Goal: Information Seeking & Learning: Check status

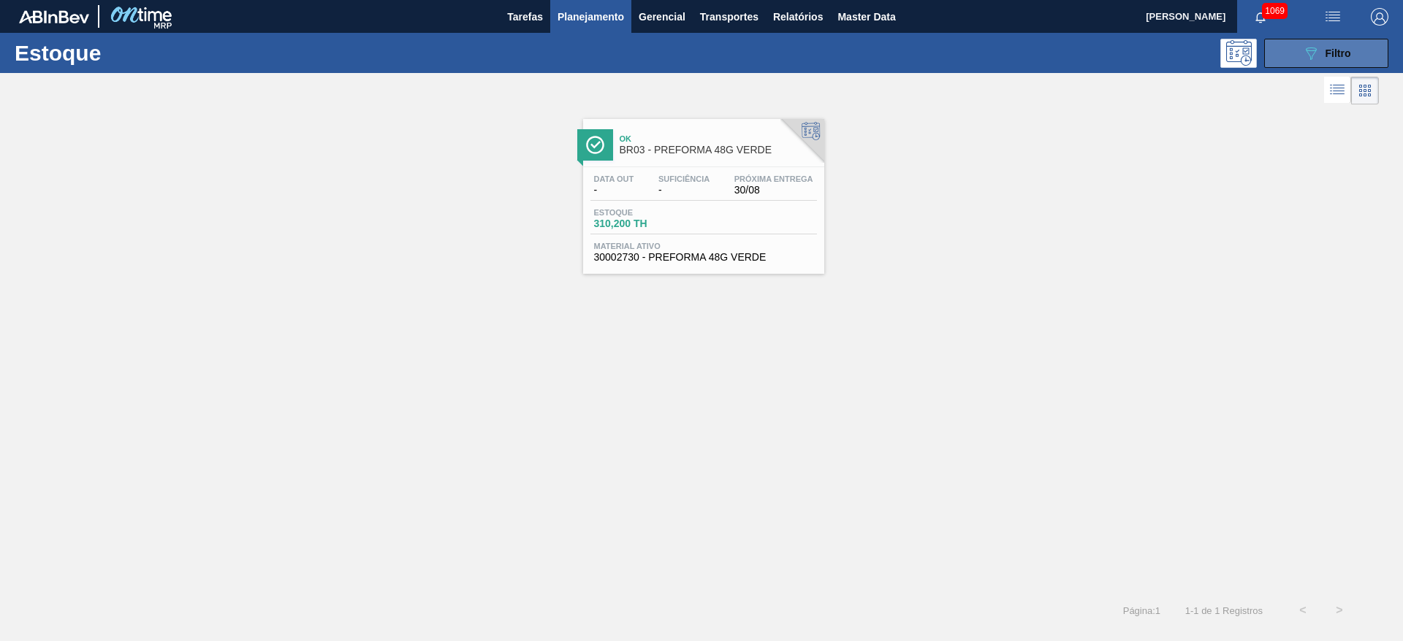
click at [849, 54] on span "Filtro" at bounding box center [1338, 53] width 26 height 12
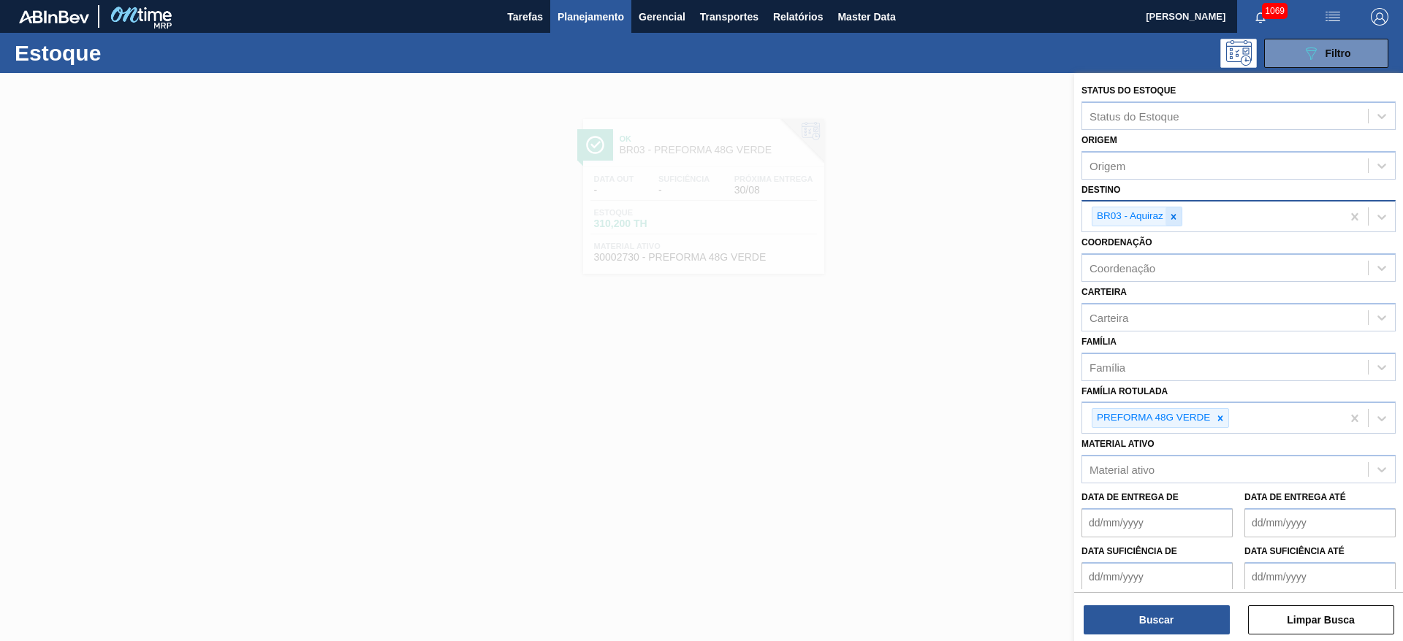
click at [849, 212] on icon at bounding box center [1173, 217] width 10 height 10
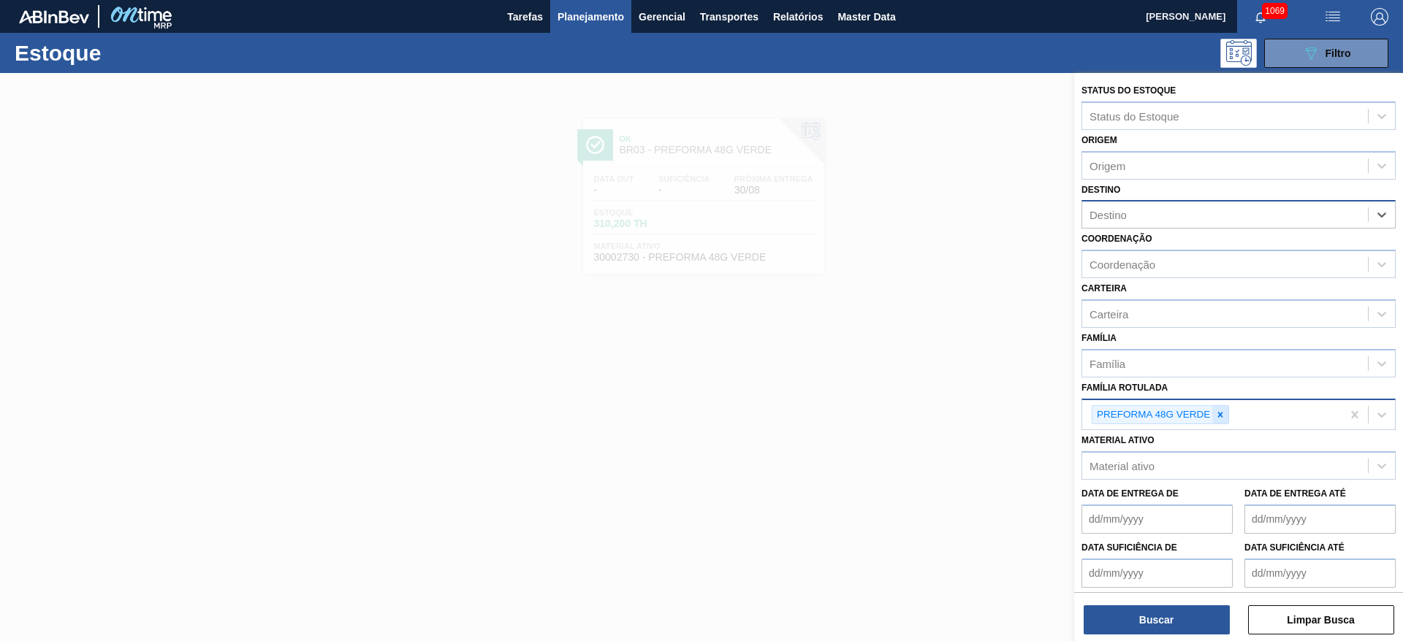
click at [849, 388] on icon at bounding box center [1220, 415] width 10 height 10
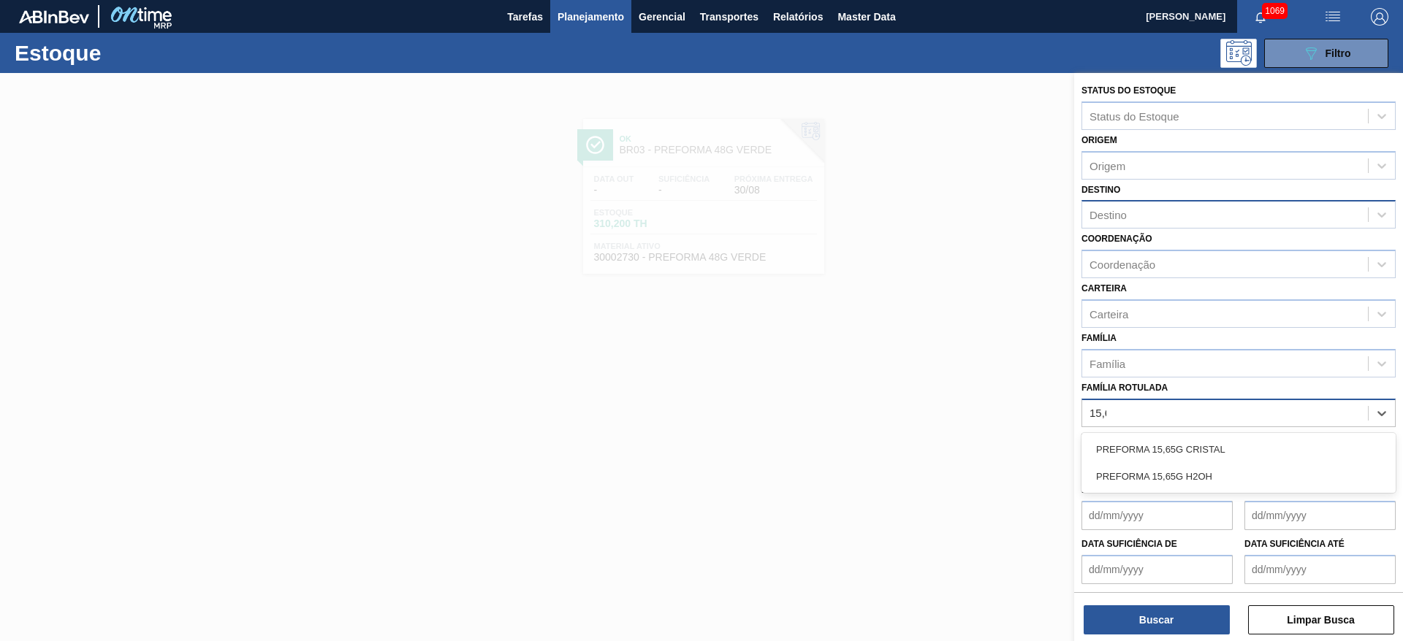
type Rotulada "15,65"
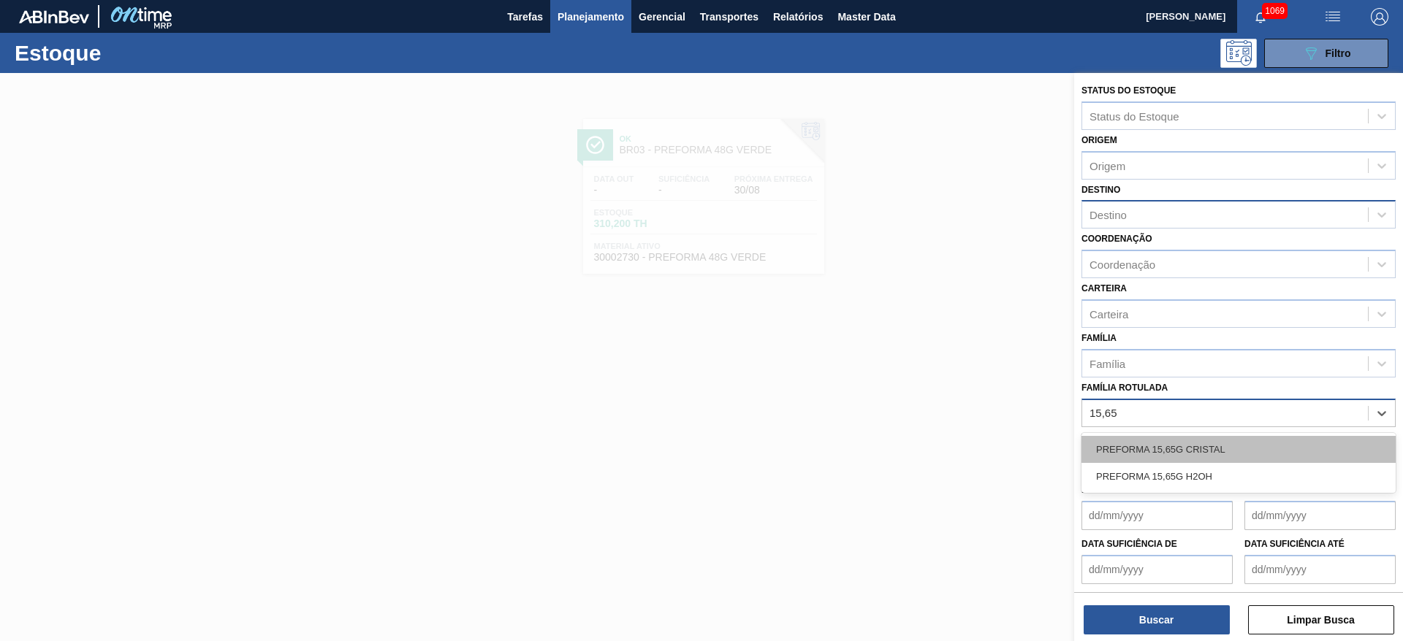
click at [849, 388] on div "PREFORMA 15,65G CRISTAL" at bounding box center [1238, 449] width 314 height 27
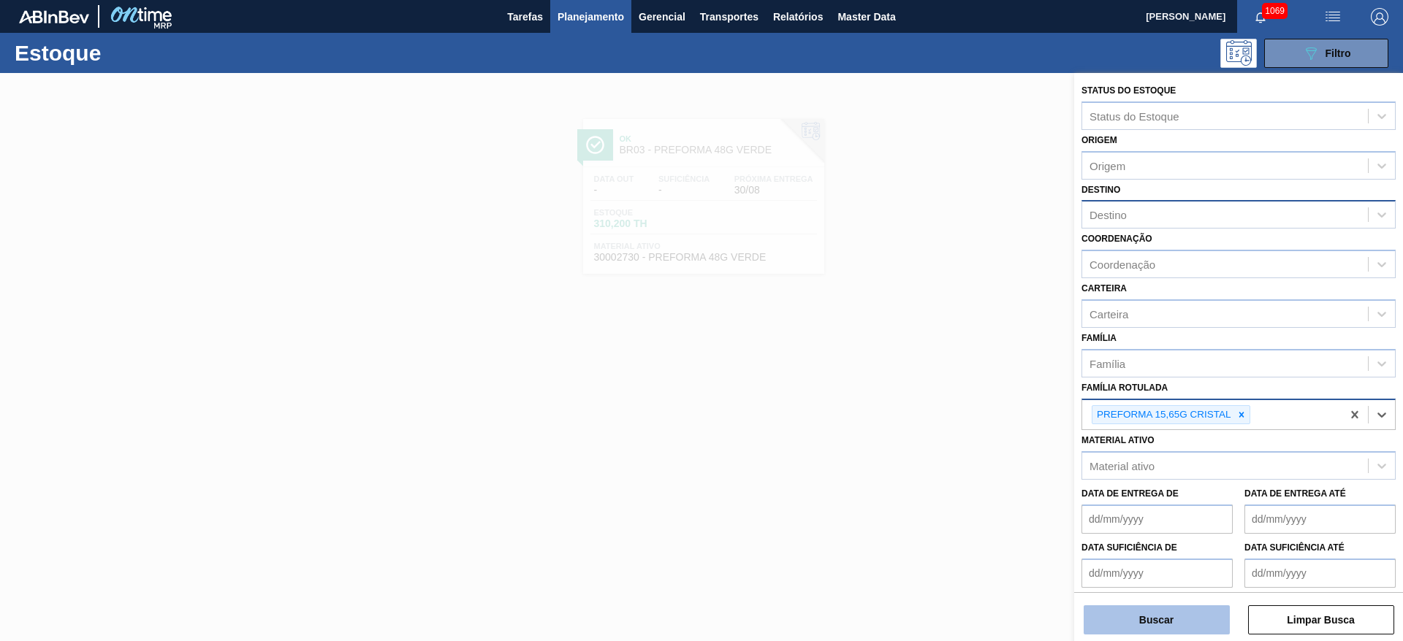
click at [849, 388] on button "Buscar" at bounding box center [1156, 620] width 146 height 29
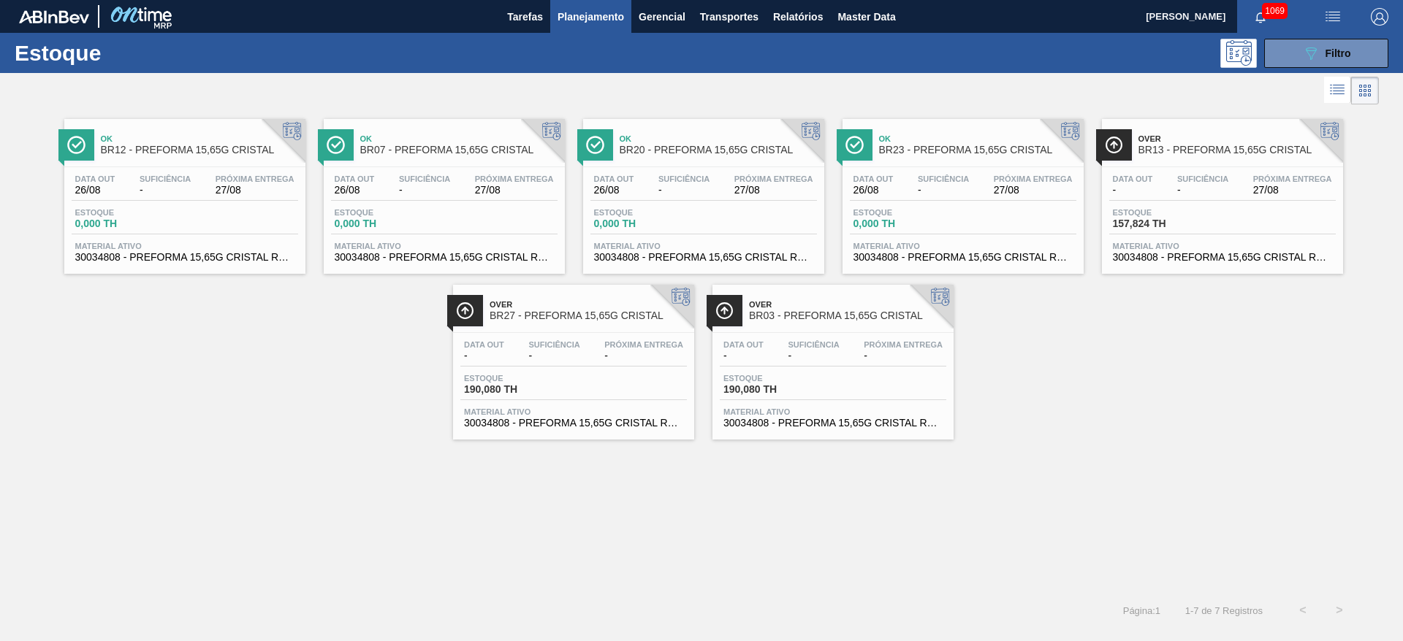
click at [700, 210] on div "Estoque 0,000 TH" at bounding box center [703, 221] width 226 height 26
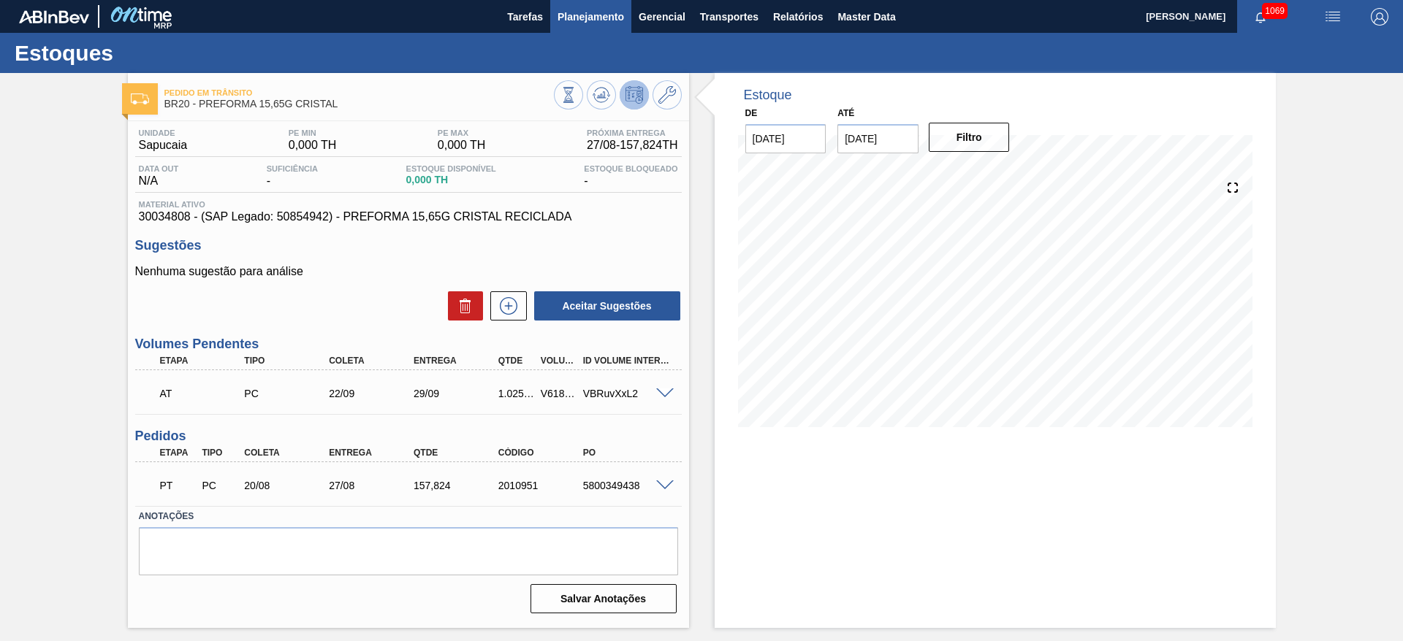
click at [576, 9] on span "Planejamento" at bounding box center [590, 17] width 66 height 18
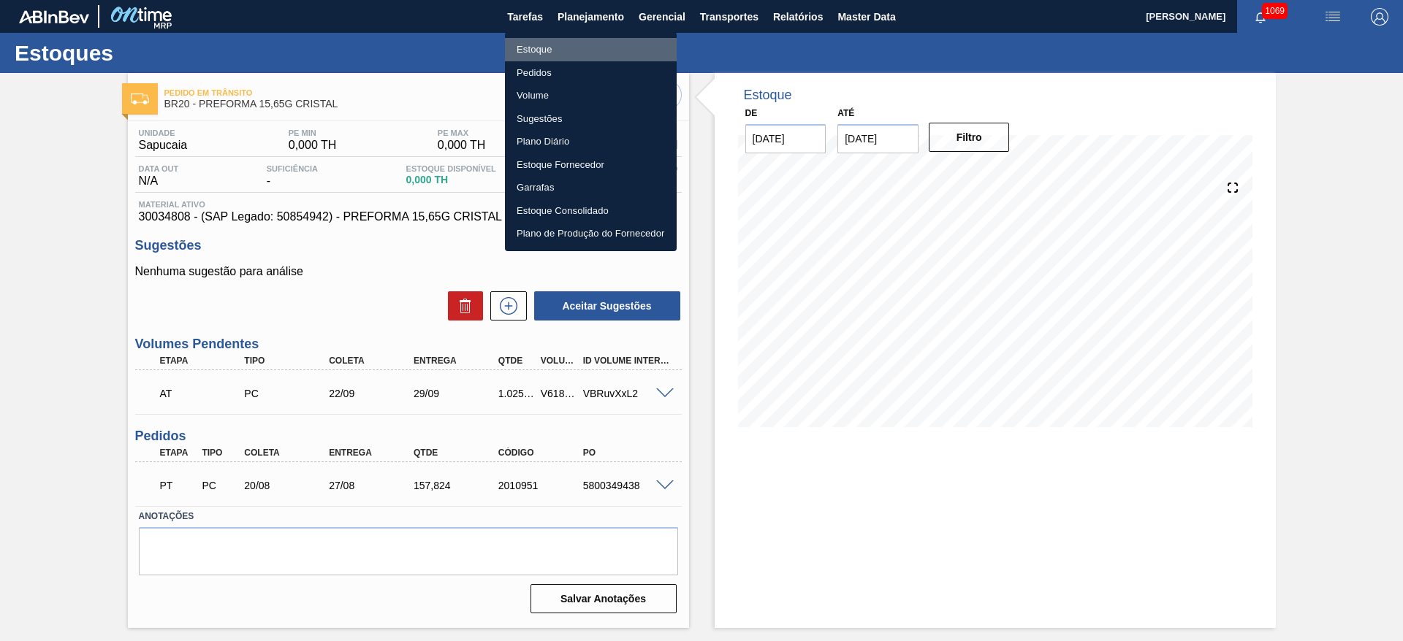
click at [537, 47] on li "Estoque" at bounding box center [591, 49] width 172 height 23
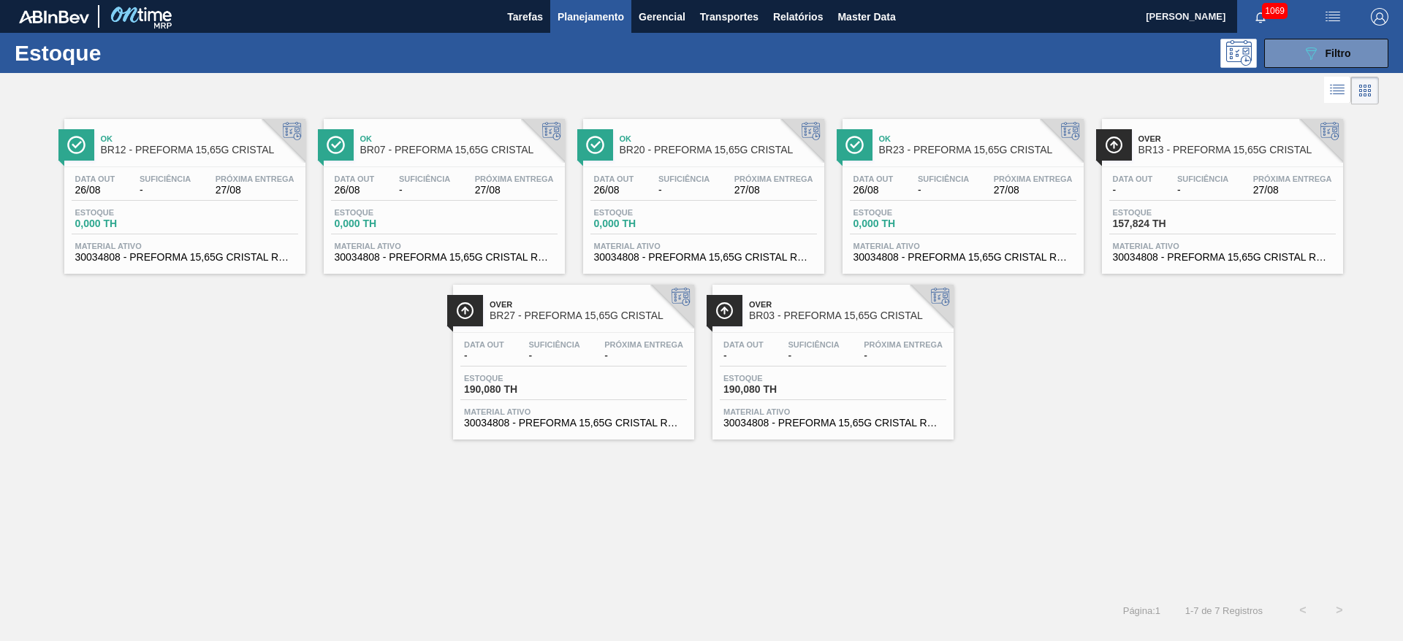
click at [849, 162] on div "Ok BR23 - PREFORMA 15,65G CRISTAL Data out 26/08 Suficiência - Próxima Entrega …" at bounding box center [962, 196] width 241 height 155
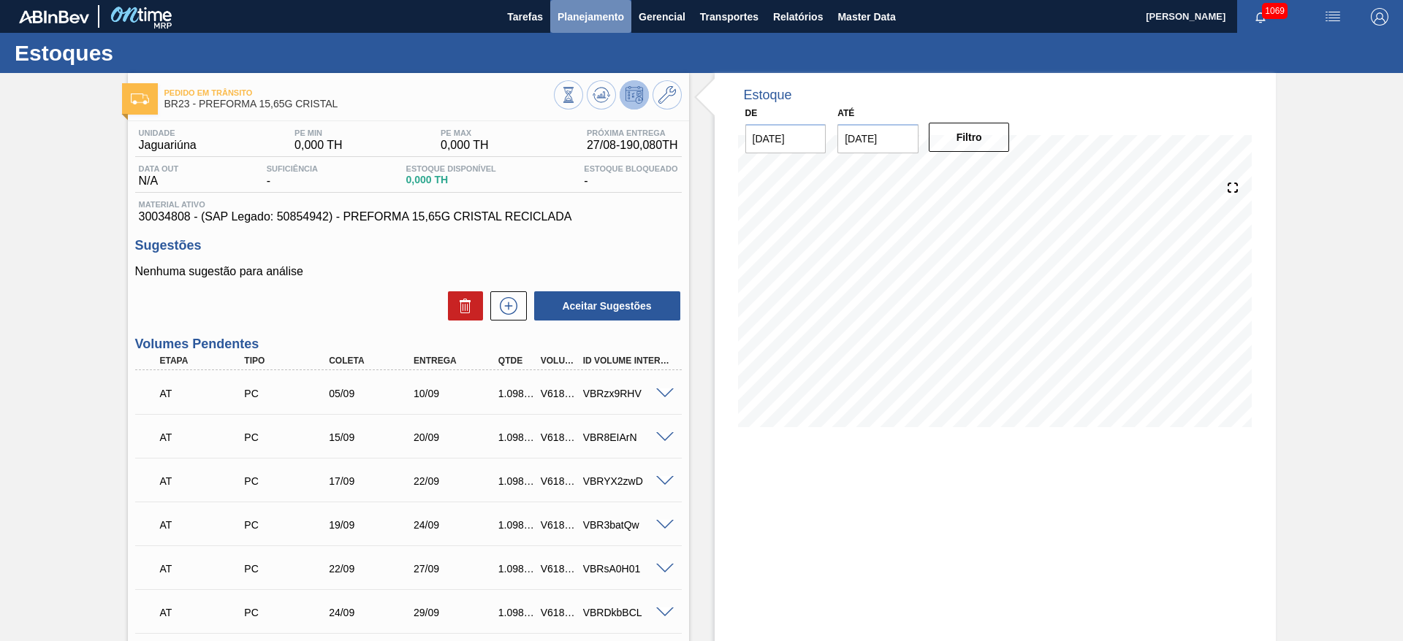
click at [592, 18] on span "Planejamento" at bounding box center [590, 17] width 66 height 18
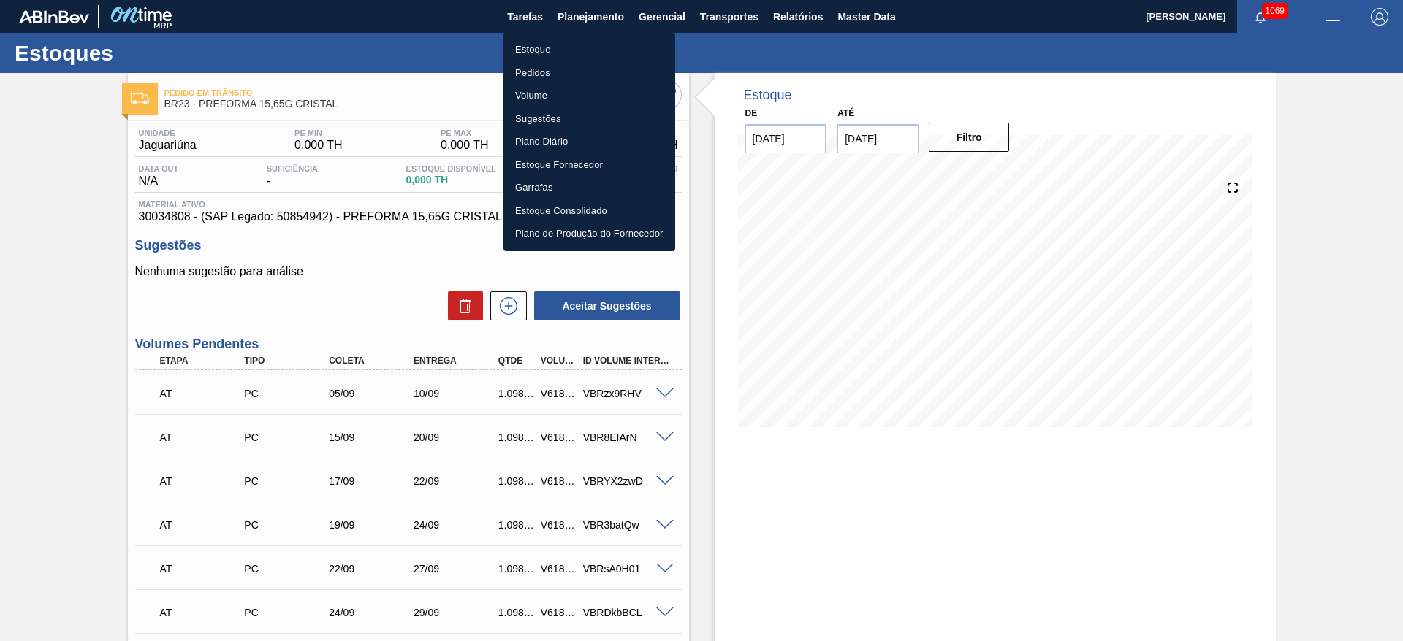
click at [519, 59] on li "Estoque" at bounding box center [589, 49] width 172 height 23
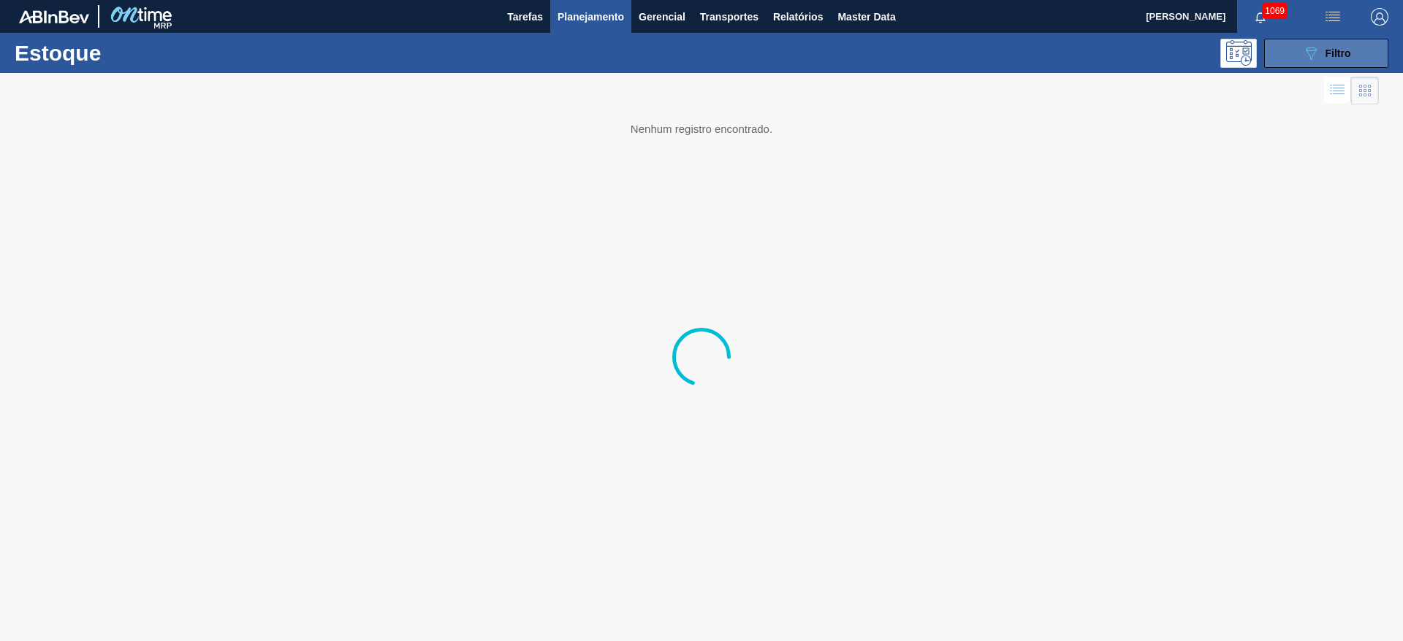
click at [849, 58] on icon "089F7B8B-B2A5-4AFE-B5C0-19BA573D28AC" at bounding box center [1311, 54] width 18 height 18
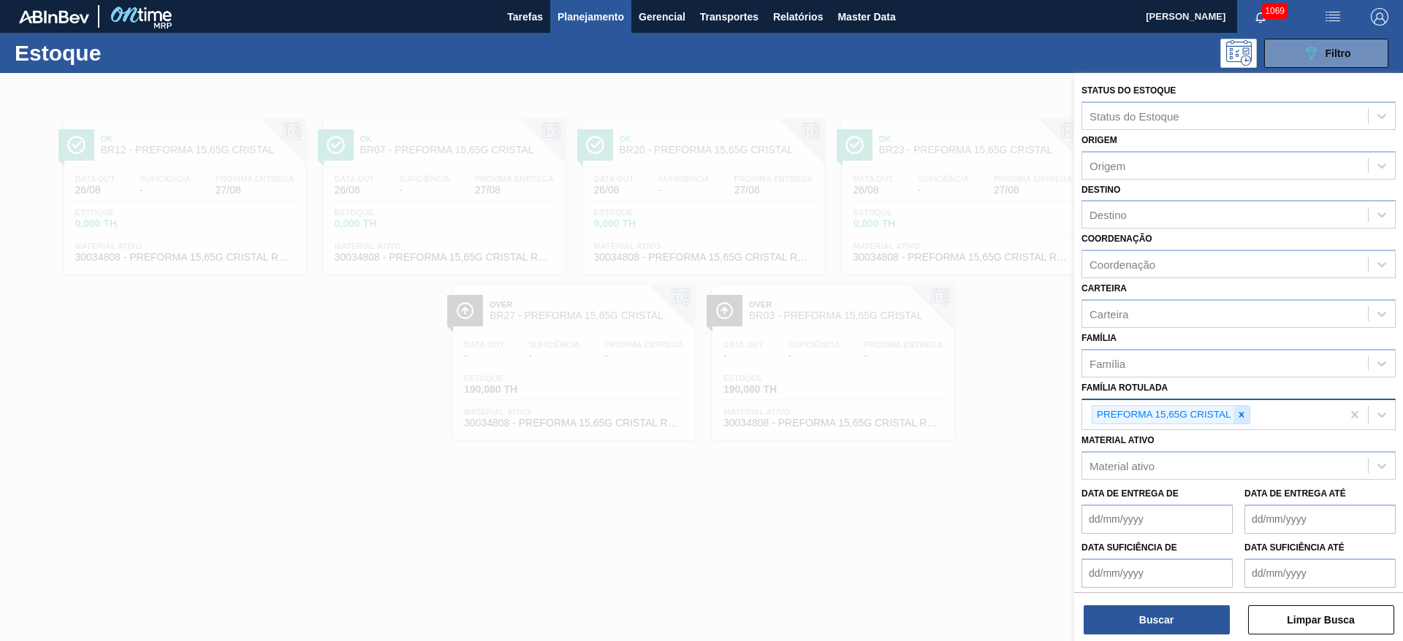
click at [849, 388] on icon at bounding box center [1241, 415] width 10 height 10
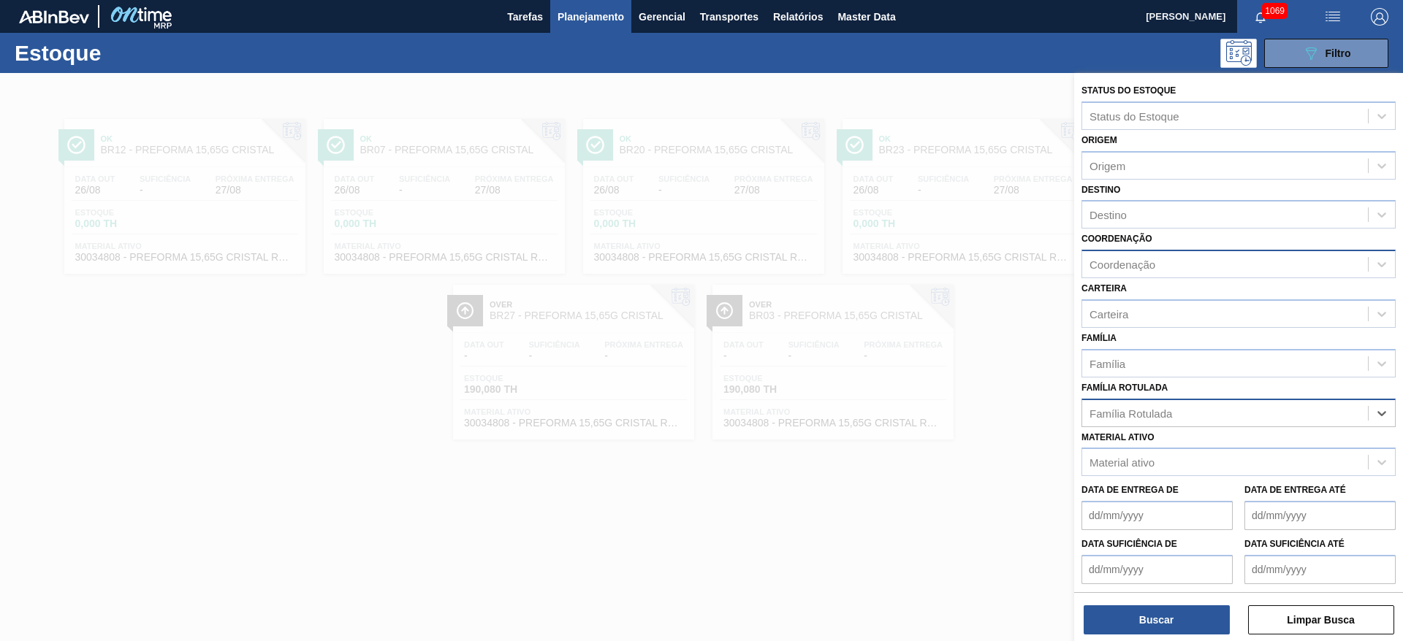
click at [849, 256] on div "Coordenação" at bounding box center [1225, 264] width 286 height 21
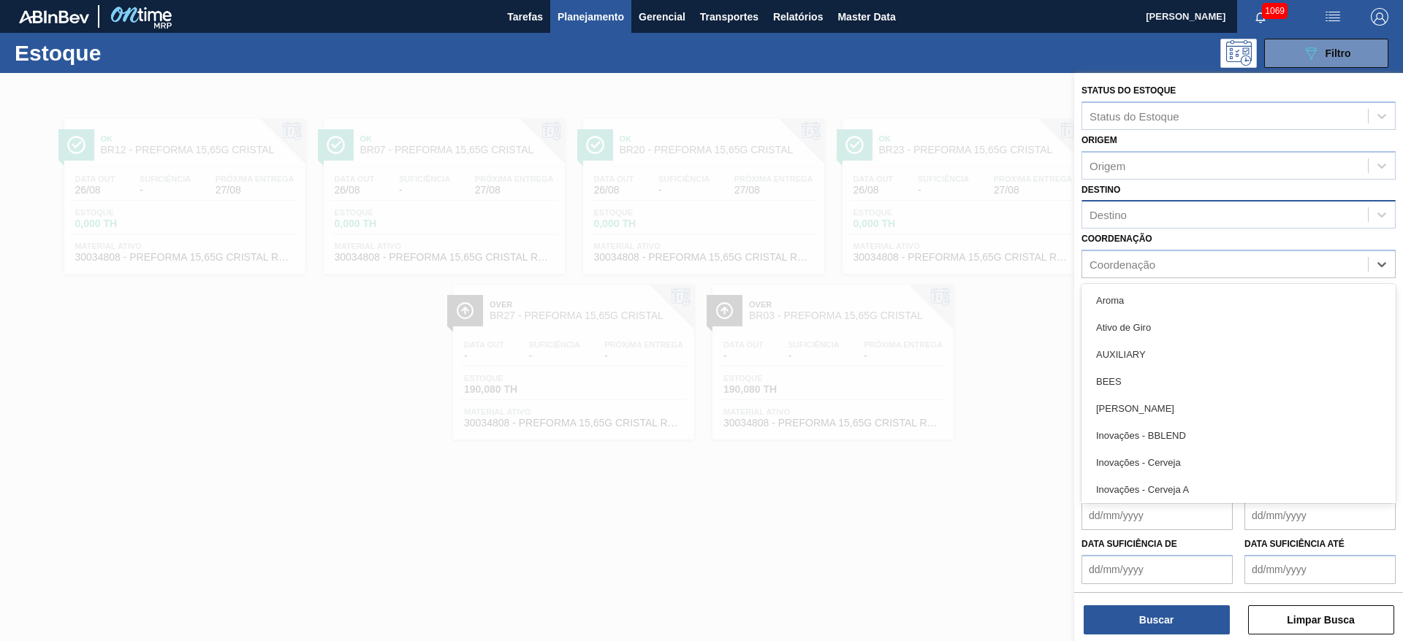
click at [849, 203] on div "Destino" at bounding box center [1238, 214] width 314 height 28
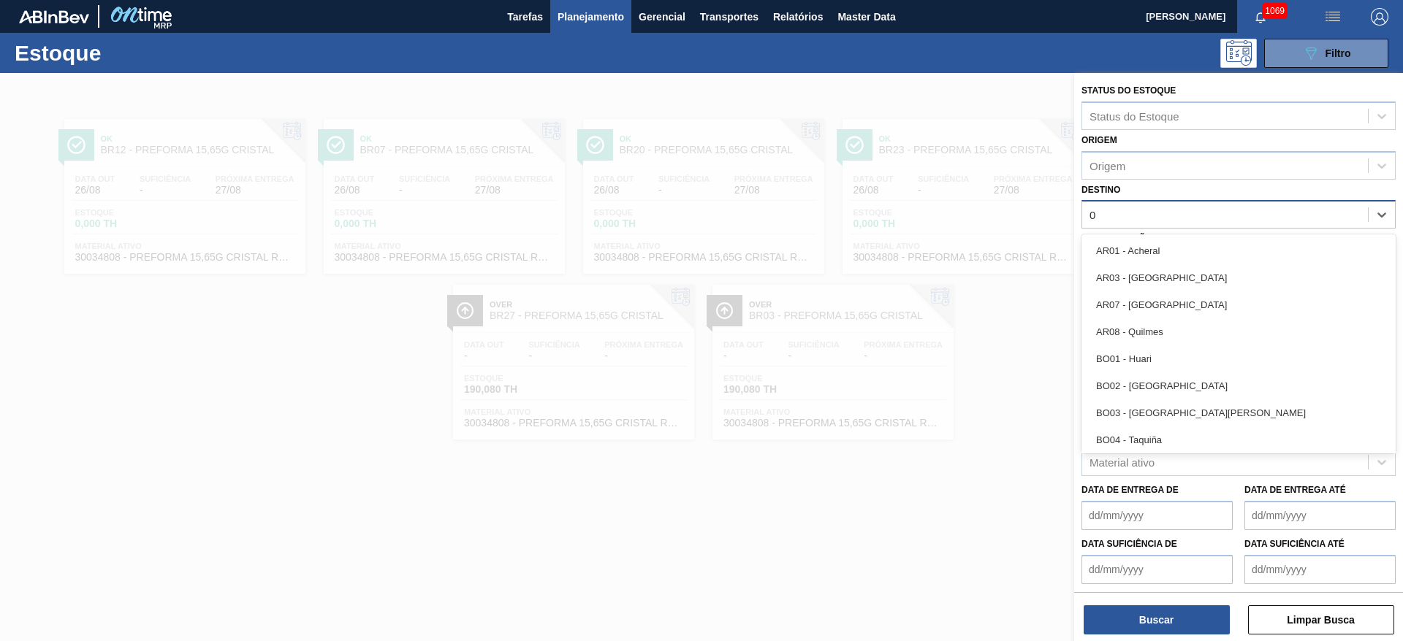
type input "05"
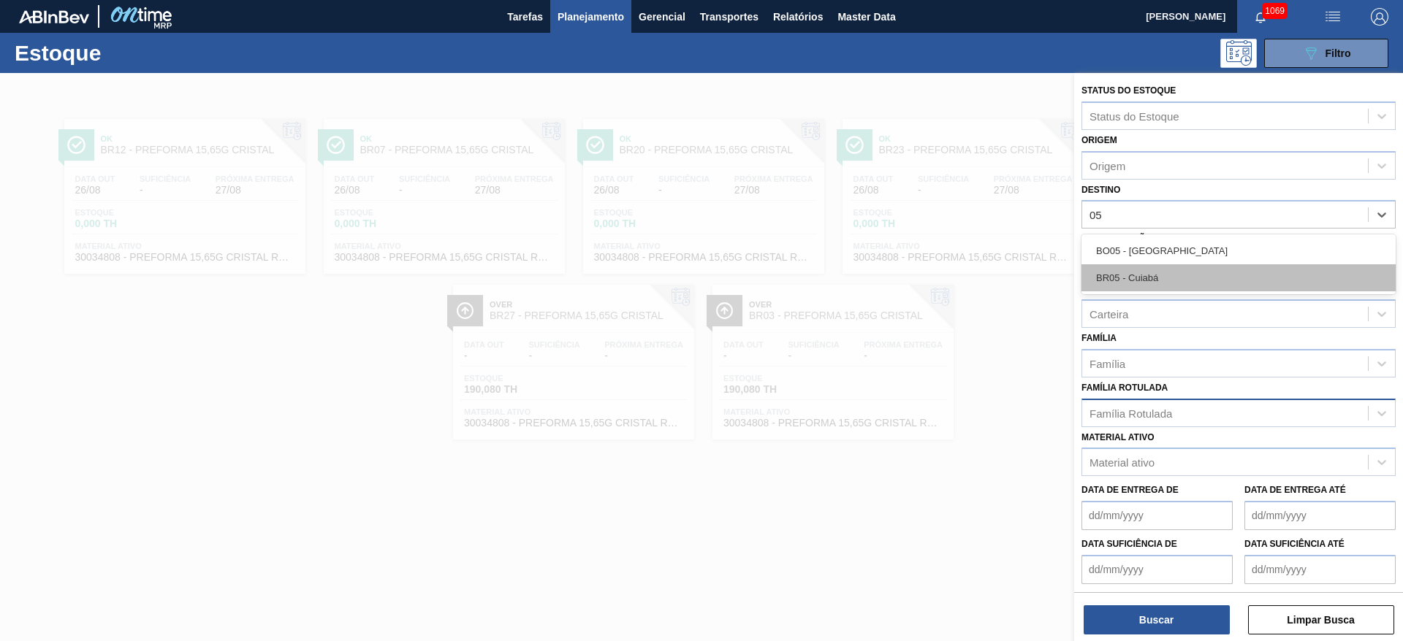
click at [849, 278] on div "BR05 - Cuiabá" at bounding box center [1238, 277] width 314 height 27
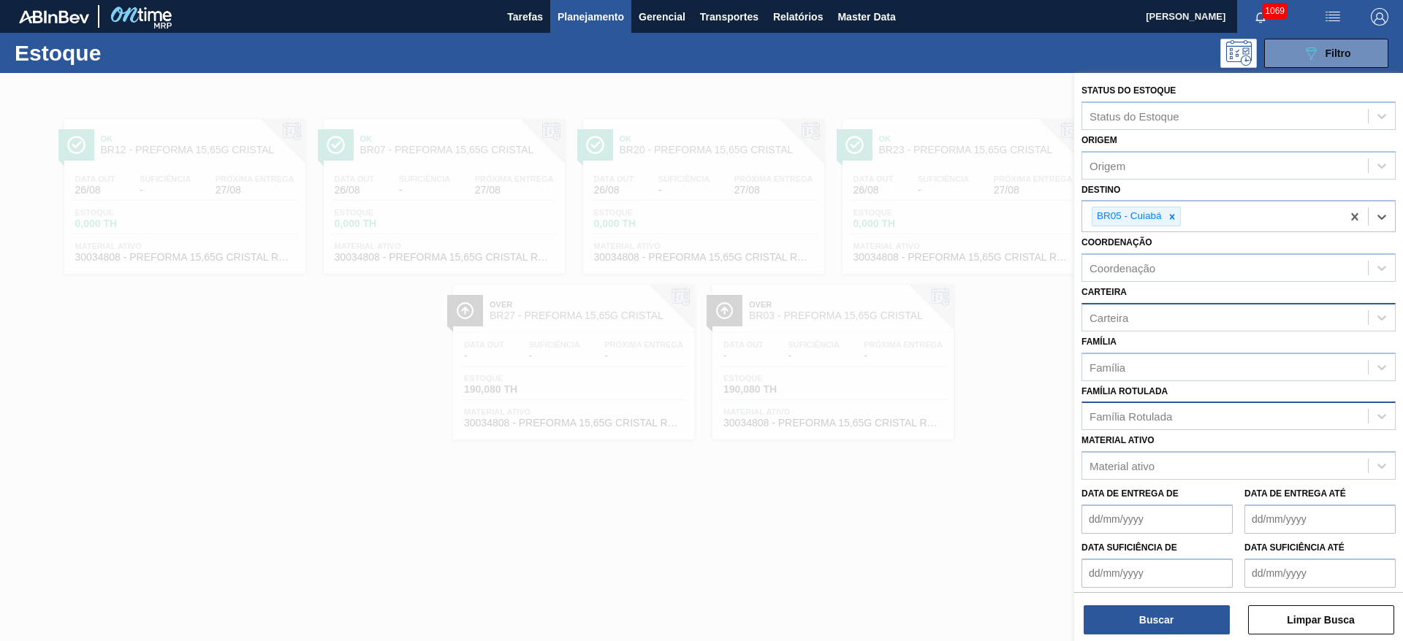
click at [849, 327] on div "Carteira" at bounding box center [1225, 317] width 286 height 21
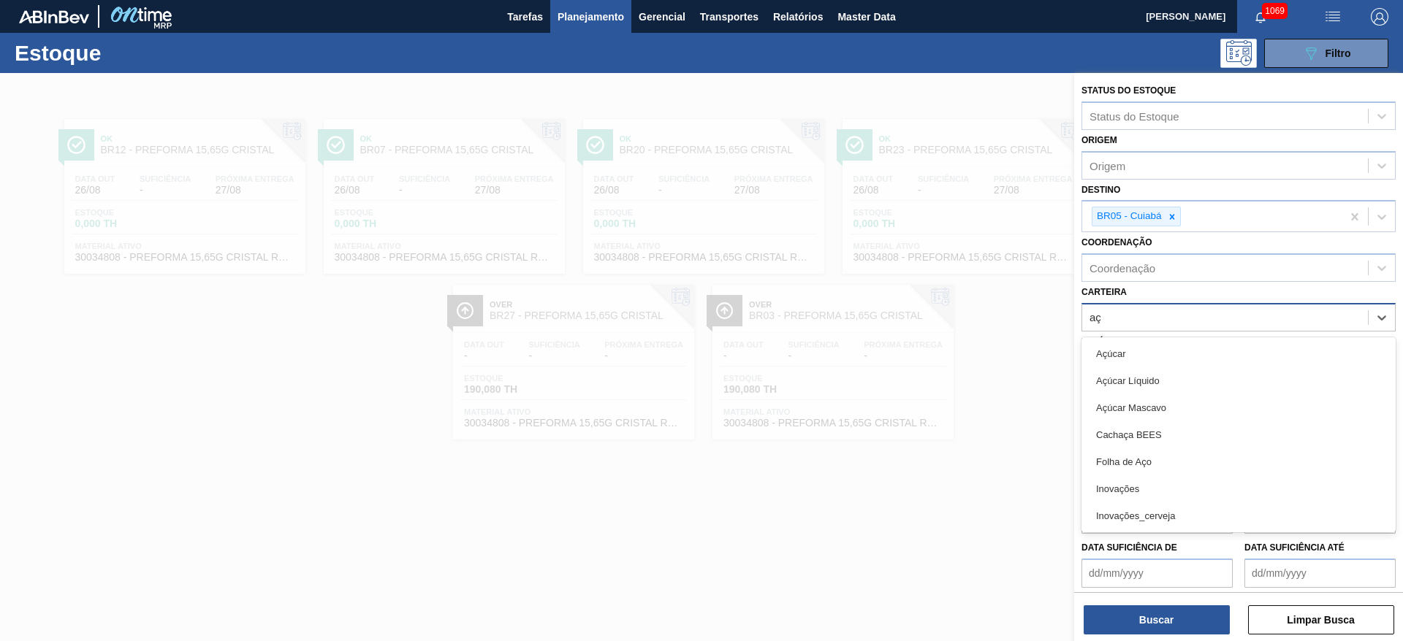
type input "açú"
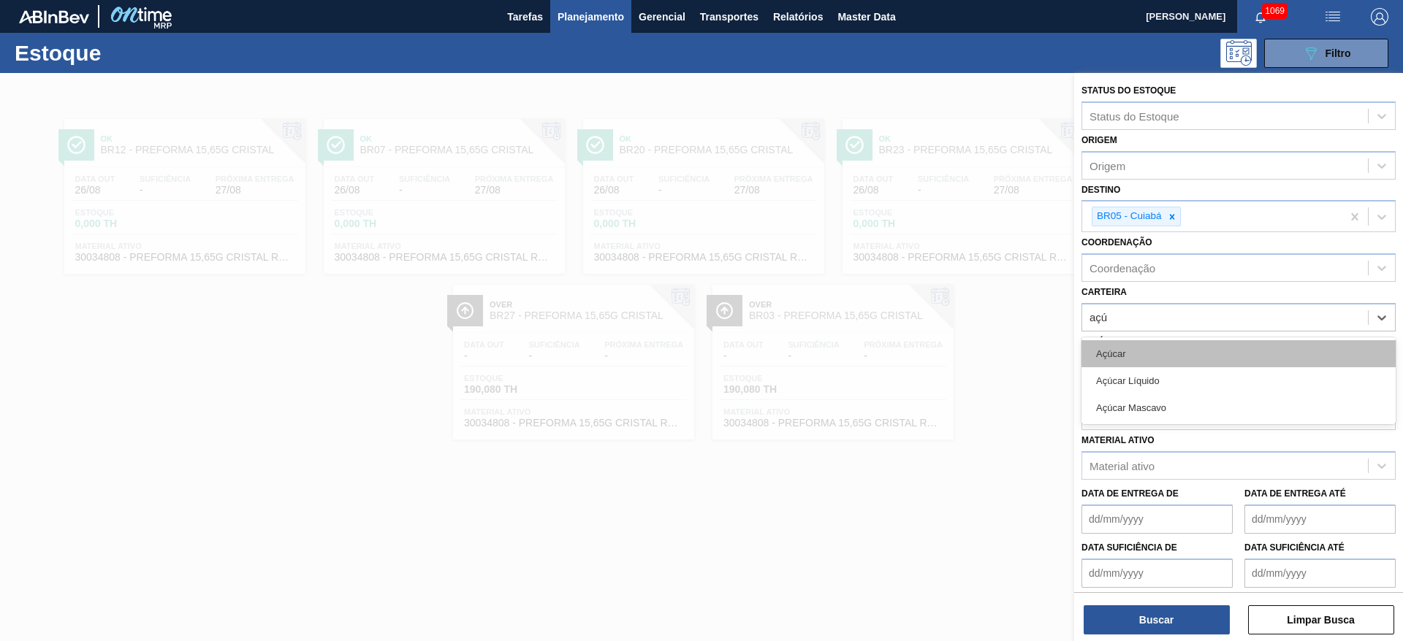
click at [849, 355] on div "Açúcar" at bounding box center [1238, 353] width 314 height 27
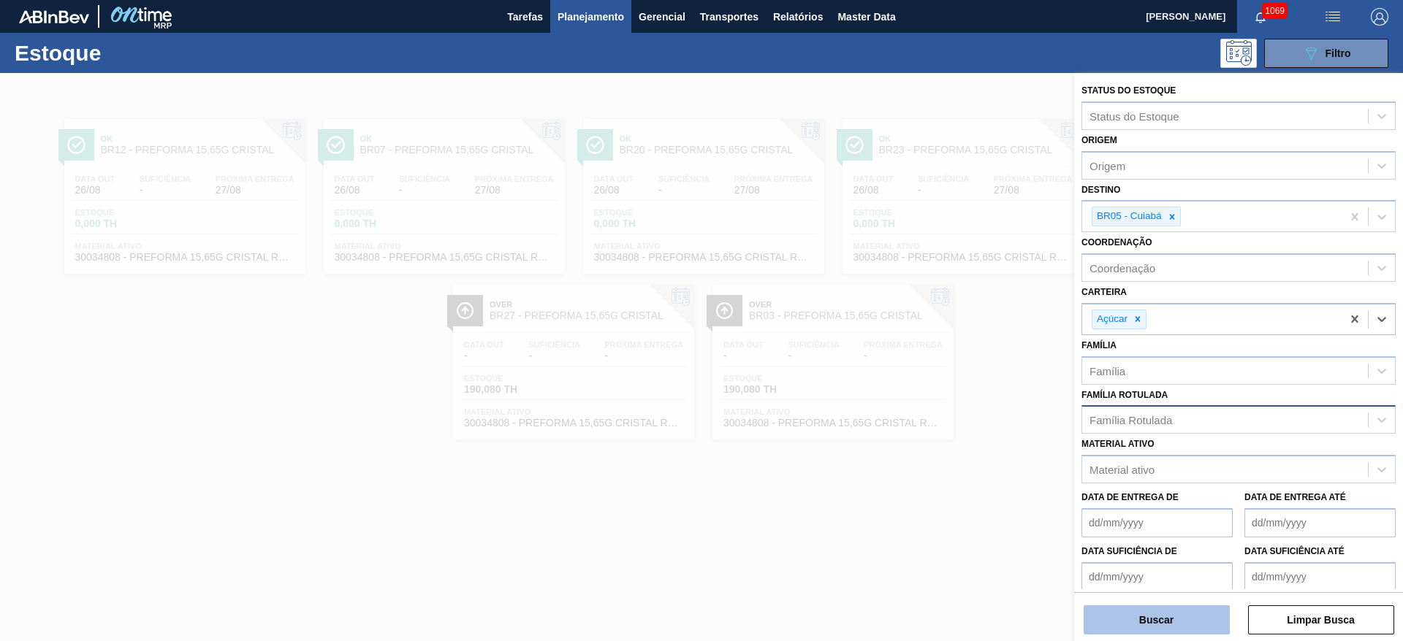
click at [849, 388] on button "Buscar" at bounding box center [1156, 620] width 146 height 29
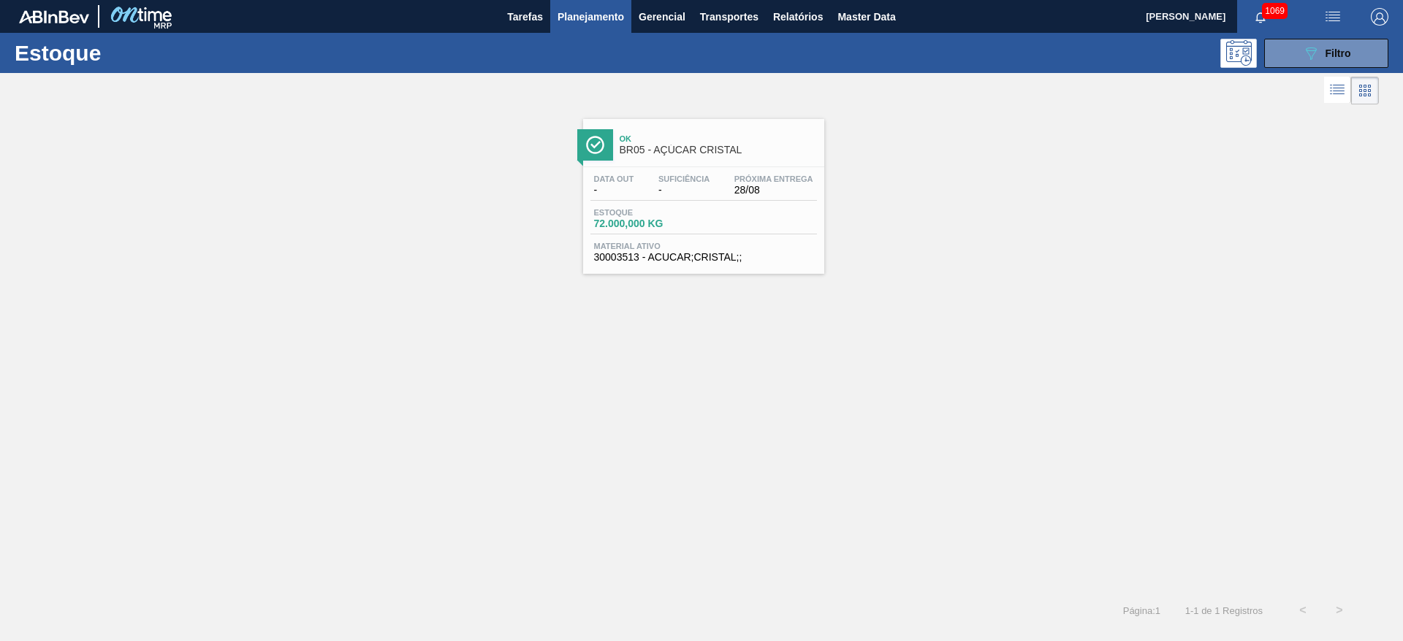
click at [660, 226] on span "72.000,000 KG" at bounding box center [645, 223] width 102 height 11
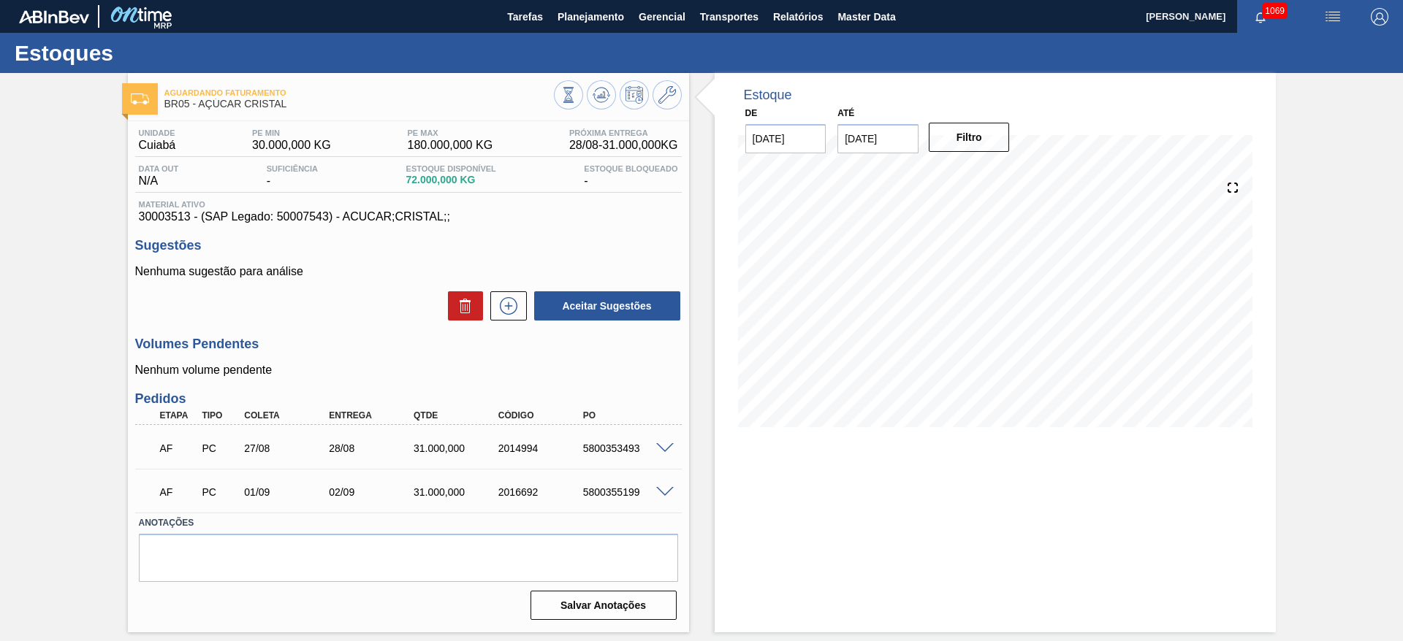
click at [177, 220] on span "30003513 - (SAP Legado: 50007543) - ACUCAR;CRISTAL;;" at bounding box center [408, 216] width 539 height 13
copy span "30003513"
